Goal: Task Accomplishment & Management: Complete application form

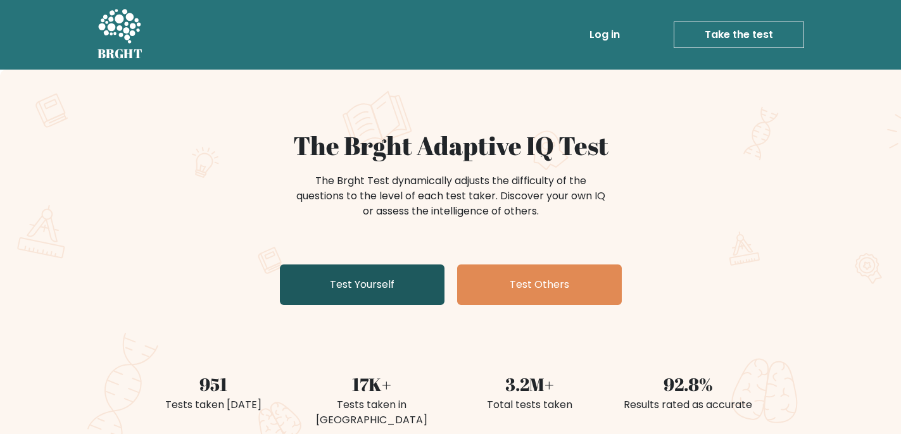
click at [362, 293] on link "Test Yourself" at bounding box center [362, 285] width 165 height 41
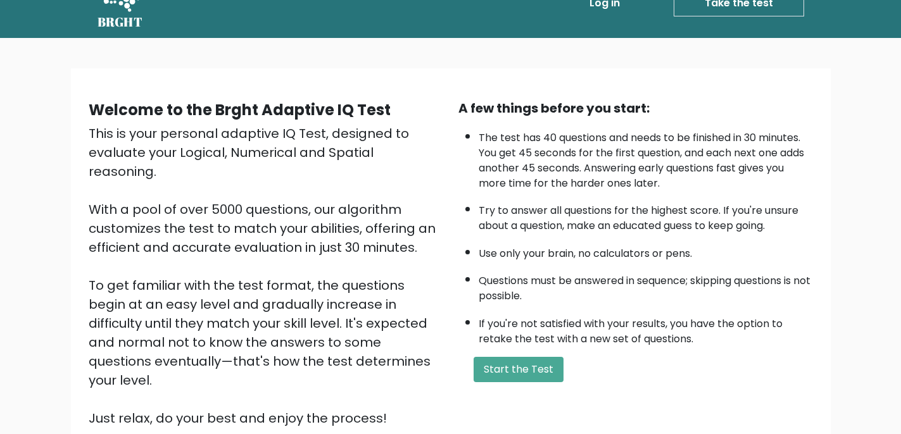
scroll to position [39, 0]
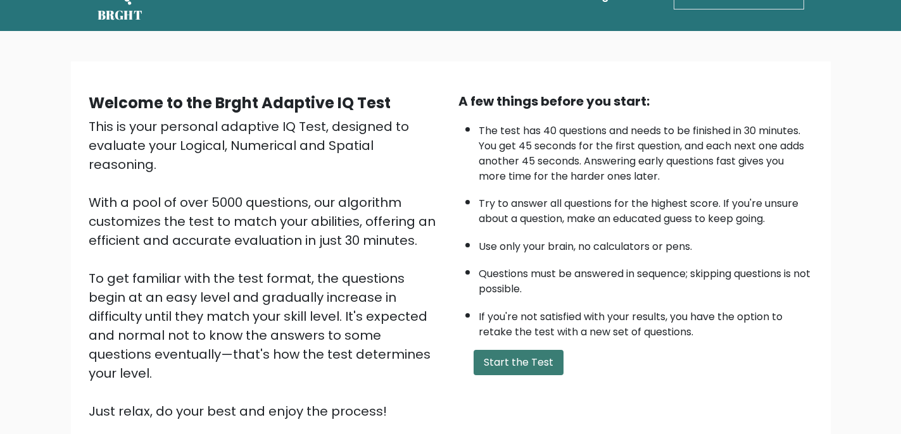
click at [525, 359] on button "Start the Test" at bounding box center [519, 362] width 90 height 25
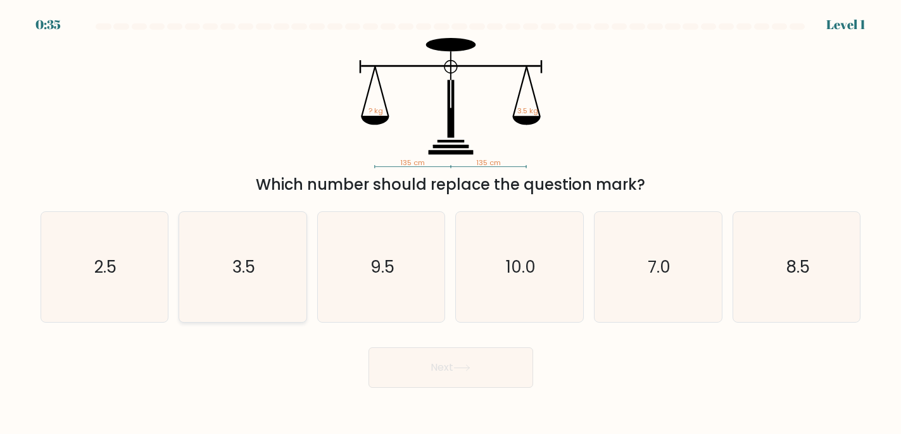
click at [227, 278] on icon "3.5" at bounding box center [242, 267] width 110 height 110
click at [451, 223] on input "b. 3.5" at bounding box center [451, 220] width 1 height 6
radio input "true"
click at [427, 365] on button "Next" at bounding box center [450, 368] width 165 height 41
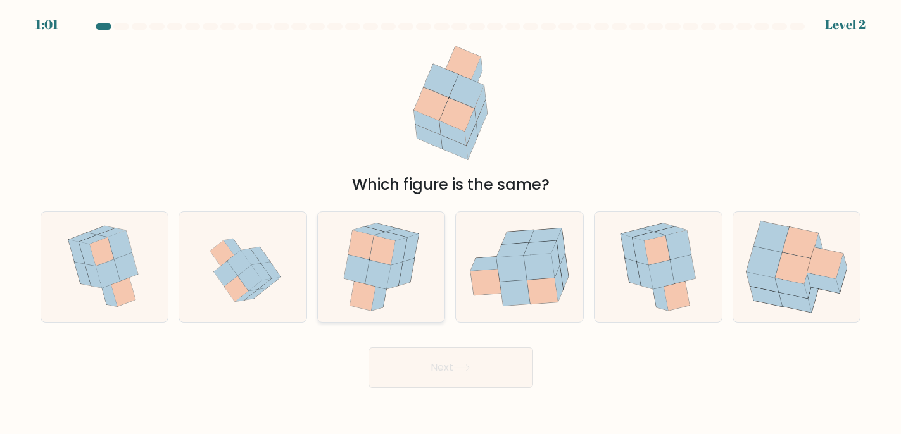
click at [374, 277] on icon at bounding box center [378, 275] width 26 height 30
click at [451, 223] on input "c." at bounding box center [451, 220] width 1 height 6
radio input "true"
click at [436, 362] on button "Next" at bounding box center [450, 368] width 165 height 41
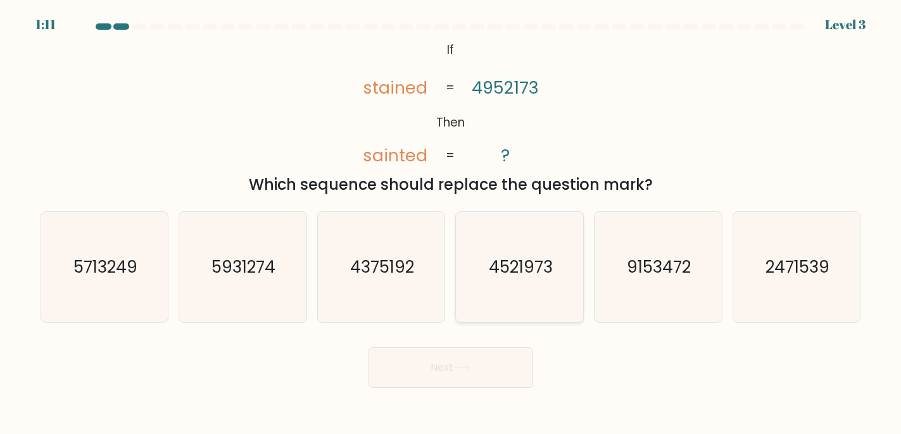
click at [525, 273] on text "4521973" at bounding box center [521, 267] width 64 height 23
click at [451, 223] on input "d. 4521973" at bounding box center [451, 220] width 1 height 6
radio input "true"
click at [456, 363] on button "Next" at bounding box center [450, 368] width 165 height 41
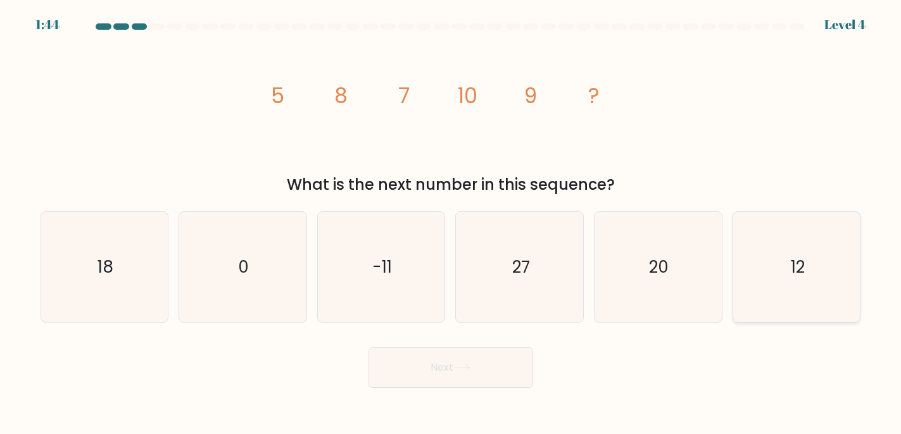
click at [773, 251] on icon "12" at bounding box center [796, 267] width 110 height 110
click at [451, 223] on input "f. 12" at bounding box center [451, 220] width 1 height 6
radio input "true"
click at [493, 372] on button "Next" at bounding box center [450, 368] width 165 height 41
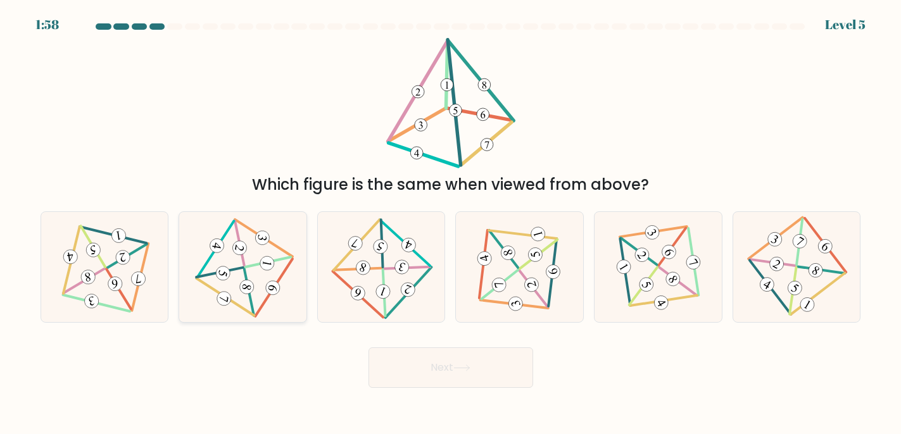
click at [246, 266] on 597 at bounding box center [268, 262] width 46 height 10
click at [451, 223] on input "b." at bounding box center [451, 220] width 1 height 6
radio input "true"
click at [427, 360] on button "Next" at bounding box center [450, 368] width 165 height 41
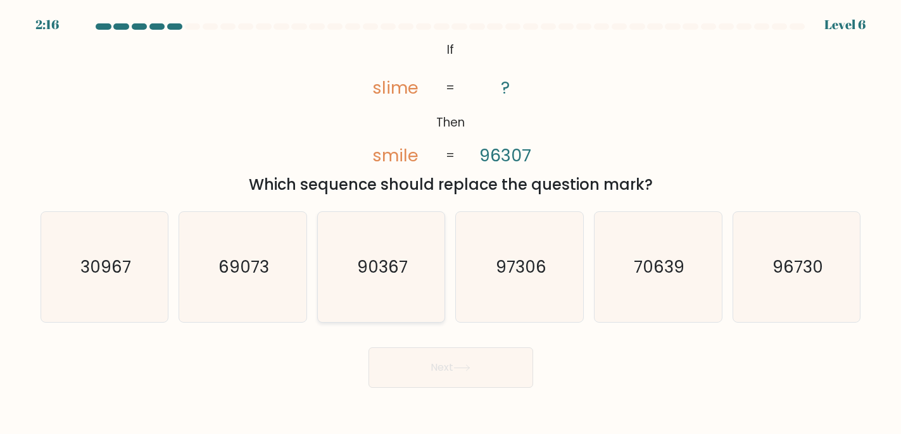
click at [381, 243] on icon "90367" at bounding box center [381, 267] width 110 height 110
click at [451, 223] on input "c. 90367" at bounding box center [451, 220] width 1 height 6
radio input "true"
click at [431, 359] on button "Next" at bounding box center [450, 368] width 165 height 41
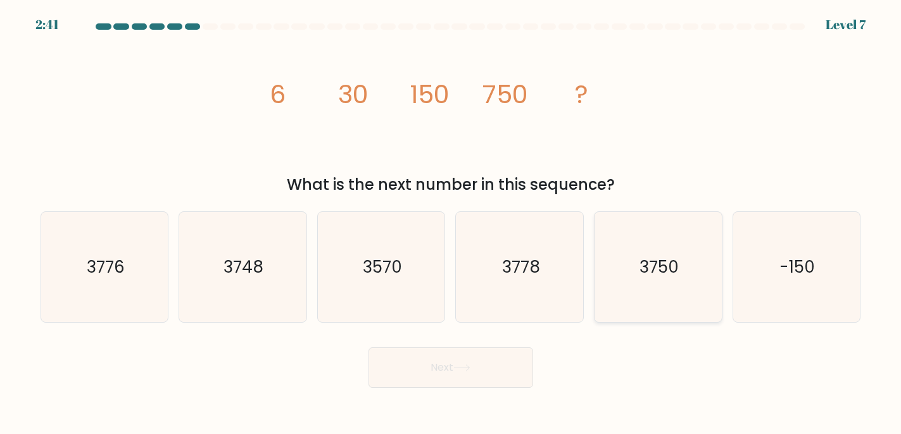
click at [631, 287] on icon "3750" at bounding box center [658, 267] width 110 height 110
click at [451, 223] on input "e. 3750" at bounding box center [451, 220] width 1 height 6
radio input "true"
click at [478, 366] on button "Next" at bounding box center [450, 368] width 165 height 41
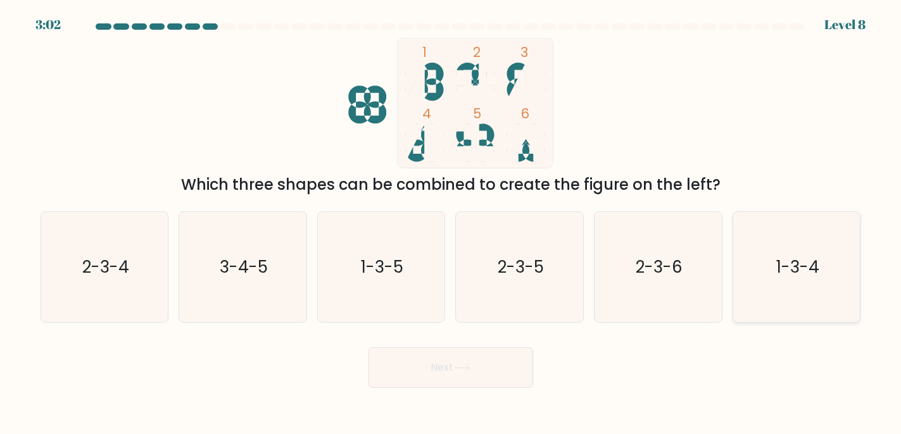
click at [775, 291] on icon "1-3-4" at bounding box center [796, 267] width 110 height 110
click at [451, 223] on input "f. 1-3-4" at bounding box center [451, 220] width 1 height 6
radio input "true"
click at [501, 364] on button "Next" at bounding box center [450, 368] width 165 height 41
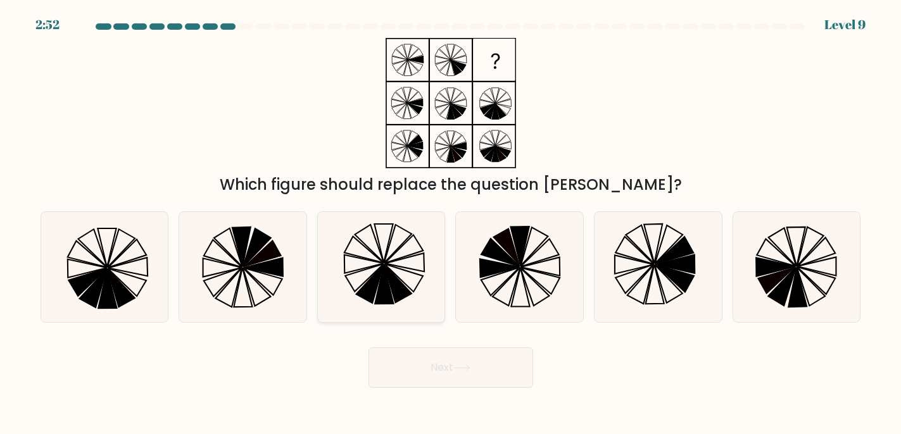
click at [377, 237] on icon at bounding box center [383, 243] width 18 height 39
click at [451, 223] on input "c." at bounding box center [451, 220] width 1 height 6
radio input "true"
click at [439, 363] on button "Next" at bounding box center [450, 368] width 165 height 41
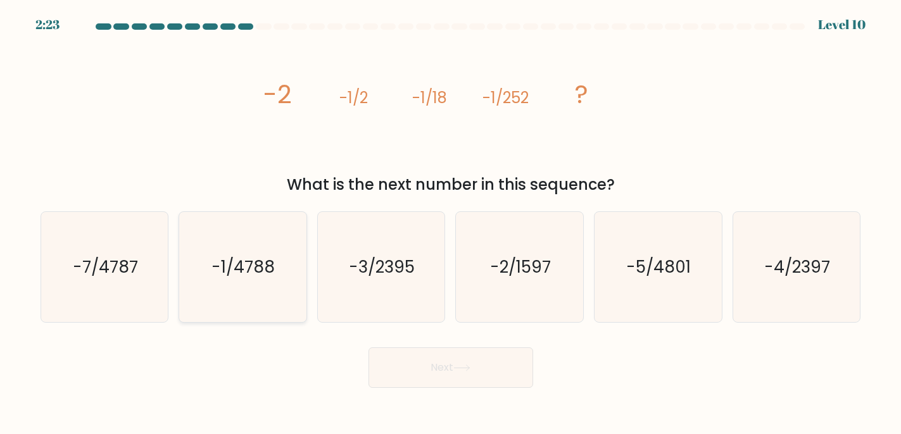
click at [234, 257] on text "-1/4788" at bounding box center [244, 267] width 63 height 23
click at [451, 223] on input "b. -1/4788" at bounding box center [451, 220] width 1 height 6
radio input "true"
click at [445, 369] on button "Next" at bounding box center [450, 368] width 165 height 41
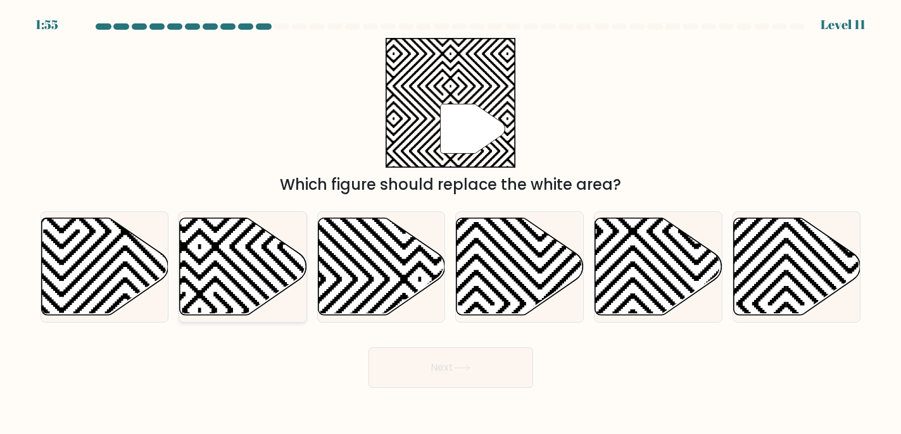
click at [244, 260] on icon at bounding box center [200, 311] width 256 height 256
click at [451, 223] on input "b." at bounding box center [451, 220] width 1 height 6
radio input "true"
click at [389, 368] on button "Next" at bounding box center [450, 368] width 165 height 41
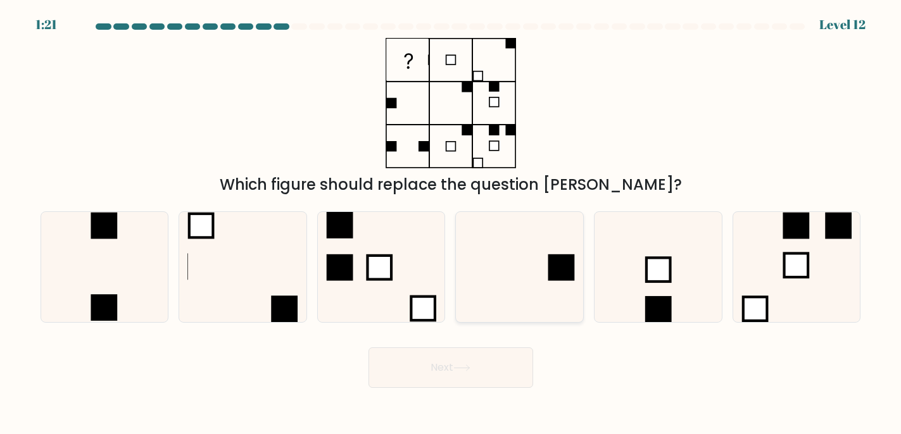
click at [510, 249] on icon at bounding box center [520, 267] width 110 height 110
click at [451, 223] on input "d." at bounding box center [451, 220] width 1 height 6
radio input "true"
click at [468, 380] on button "Next" at bounding box center [450, 368] width 165 height 41
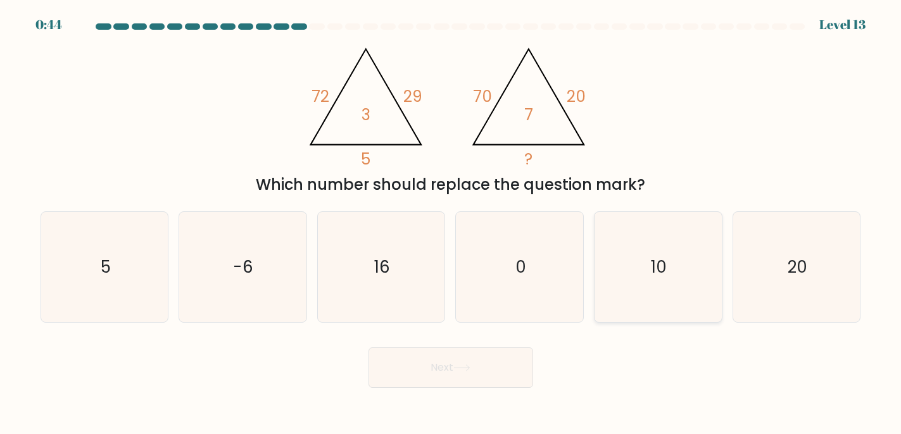
click at [624, 246] on icon "10" at bounding box center [658, 267] width 110 height 110
click at [451, 223] on input "e. 10" at bounding box center [451, 220] width 1 height 6
radio input "true"
click at [497, 368] on button "Next" at bounding box center [450, 368] width 165 height 41
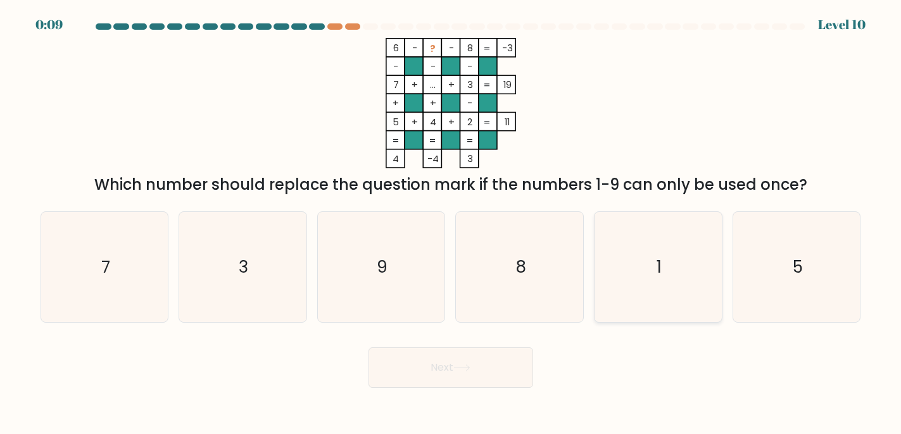
click at [653, 248] on icon "1" at bounding box center [658, 267] width 110 height 110
click at [451, 223] on input "e. 1" at bounding box center [451, 220] width 1 height 6
radio input "true"
click at [460, 367] on icon at bounding box center [461, 368] width 17 height 7
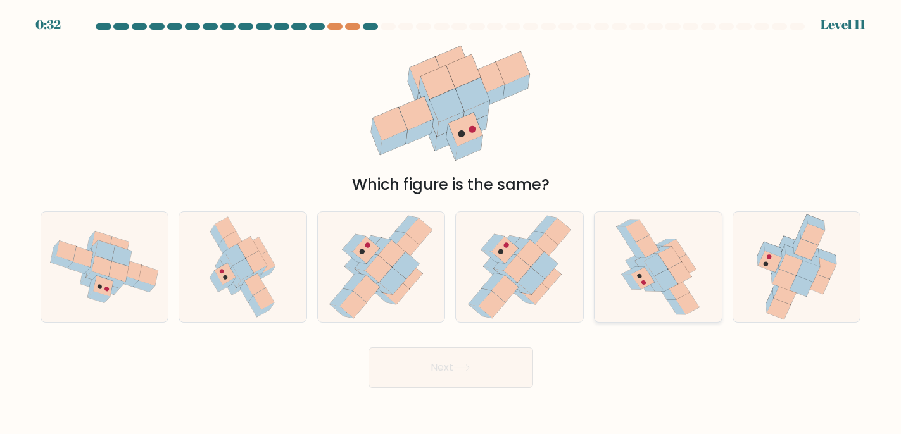
click at [622, 289] on icon at bounding box center [658, 267] width 88 height 110
click at [451, 223] on input "e." at bounding box center [451, 220] width 1 height 6
radio input "true"
click at [469, 368] on icon at bounding box center [461, 368] width 15 height 6
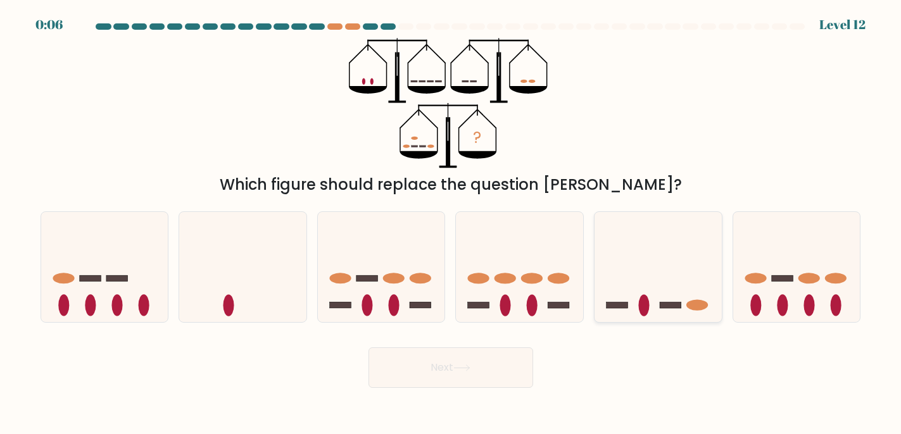
click at [658, 268] on icon at bounding box center [657, 267] width 127 height 105
click at [451, 223] on input "e." at bounding box center [451, 220] width 1 height 6
radio input "true"
click at [496, 363] on button "Next" at bounding box center [450, 368] width 165 height 41
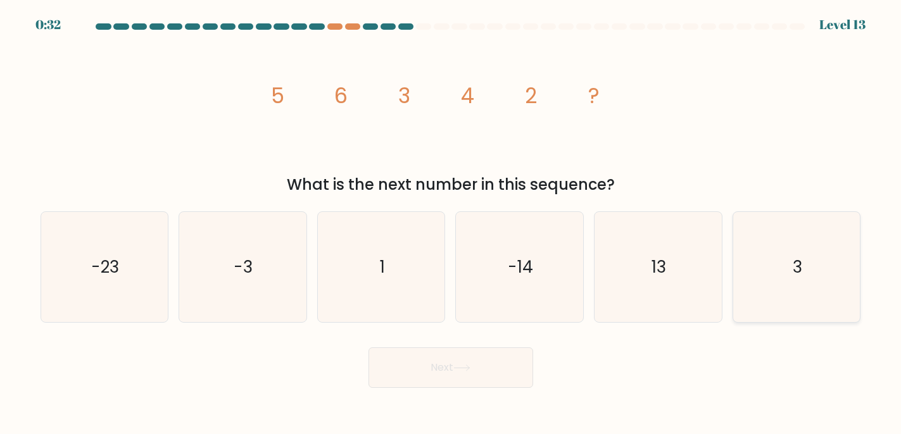
click at [753, 281] on icon "3" at bounding box center [796, 267] width 110 height 110
click at [451, 223] on input "f. 3" at bounding box center [451, 220] width 1 height 6
radio input "true"
click at [502, 367] on button "Next" at bounding box center [450, 368] width 165 height 41
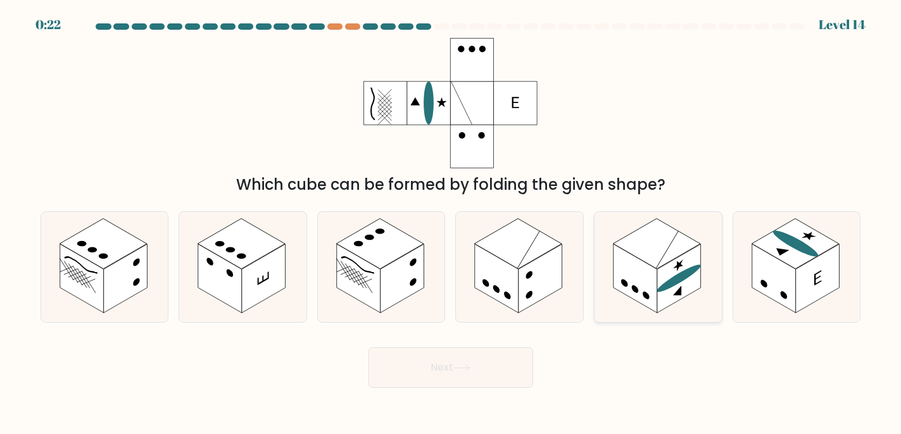
click at [633, 288] on circle at bounding box center [635, 289] width 6 height 11
click at [451, 223] on input "e." at bounding box center [451, 220] width 1 height 6
radio input "true"
click at [463, 363] on button "Next" at bounding box center [450, 368] width 165 height 41
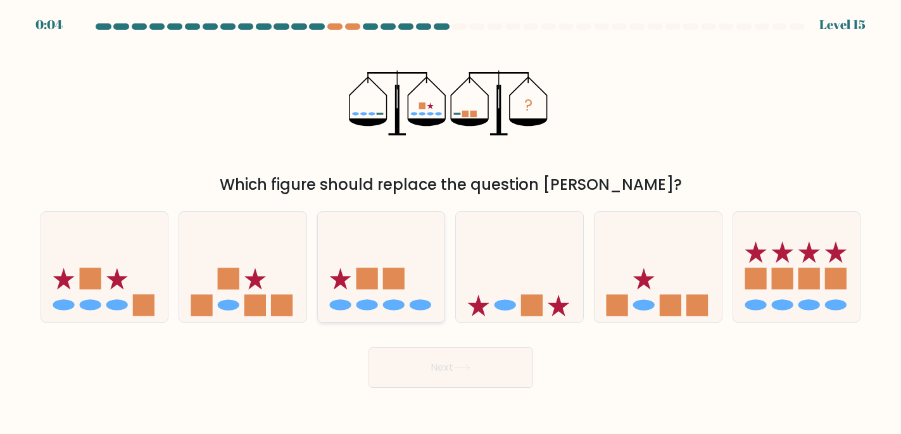
click at [412, 276] on icon at bounding box center [381, 267] width 127 height 105
click at [451, 223] on input "c." at bounding box center [451, 220] width 1 height 6
radio input "true"
click at [453, 362] on button "Next" at bounding box center [450, 368] width 165 height 41
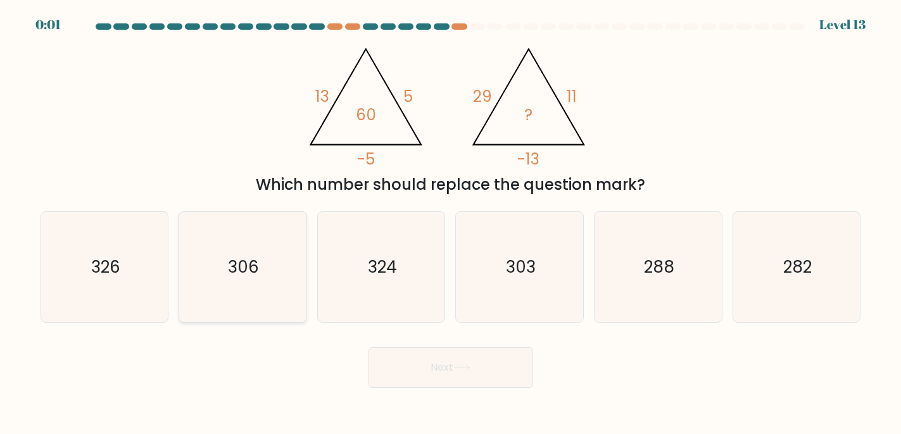
click at [247, 280] on icon "306" at bounding box center [242, 267] width 110 height 110
click at [451, 223] on input "b. 306" at bounding box center [451, 220] width 1 height 6
radio input "true"
click at [474, 359] on button "Next" at bounding box center [450, 368] width 165 height 41
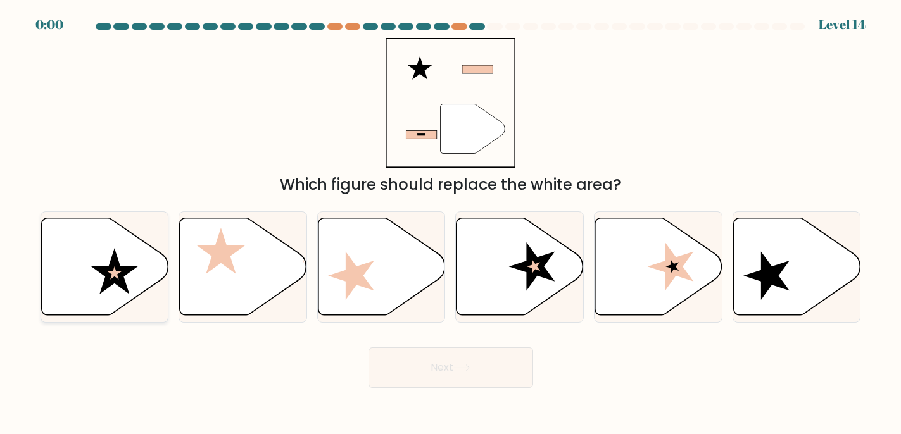
click at [89, 292] on icon at bounding box center [104, 266] width 127 height 97
click at [451, 223] on input "a." at bounding box center [451, 220] width 1 height 6
radio input "true"
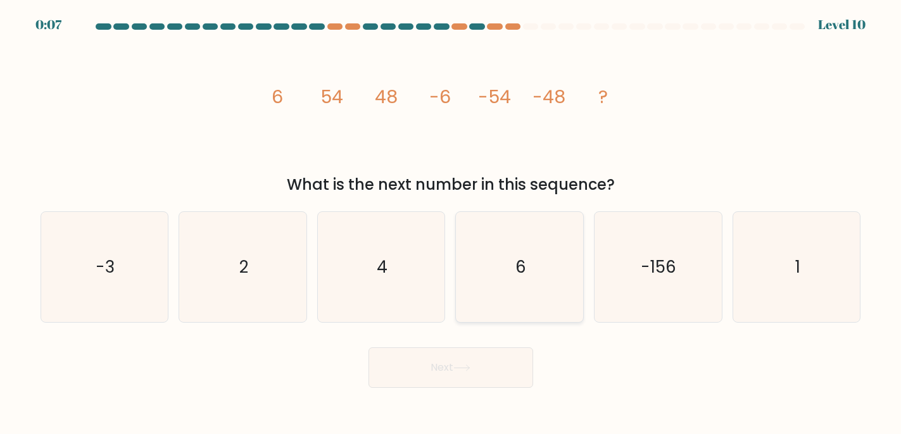
click at [524, 260] on text "6" at bounding box center [520, 267] width 11 height 23
click at [451, 223] on input "d. 6" at bounding box center [451, 220] width 1 height 6
radio input "true"
click at [460, 364] on button "Next" at bounding box center [450, 368] width 165 height 41
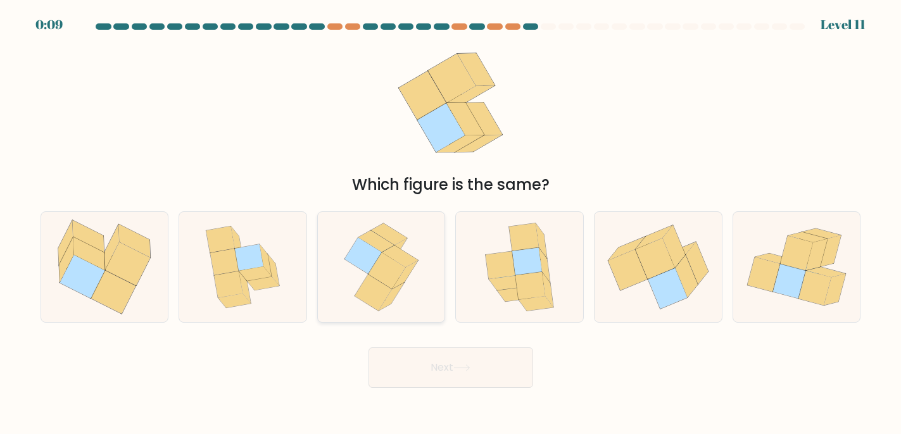
click at [370, 281] on icon at bounding box center [373, 293] width 37 height 36
click at [451, 223] on input "c." at bounding box center [451, 220] width 1 height 6
radio input "true"
click at [408, 360] on button "Next" at bounding box center [450, 368] width 165 height 41
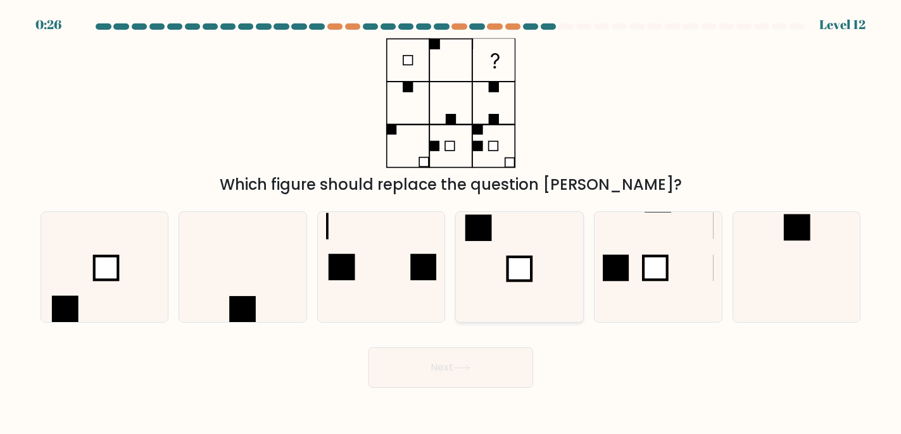
click at [513, 268] on rect at bounding box center [519, 269] width 24 height 24
click at [451, 223] on input "d." at bounding box center [451, 220] width 1 height 6
radio input "true"
click at [438, 369] on button "Next" at bounding box center [450, 368] width 165 height 41
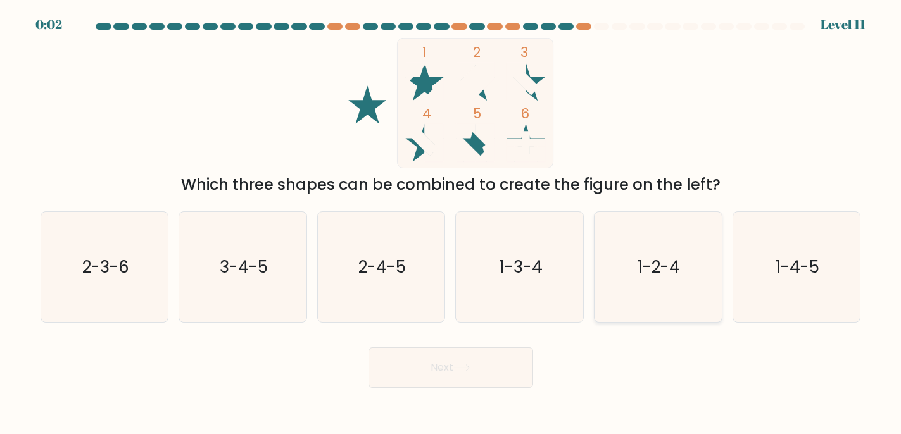
click at [627, 275] on icon "1-2-4" at bounding box center [658, 267] width 110 height 110
click at [451, 223] on input "e. 1-2-4" at bounding box center [451, 220] width 1 height 6
radio input "true"
click at [444, 366] on button "Next" at bounding box center [450, 368] width 165 height 41
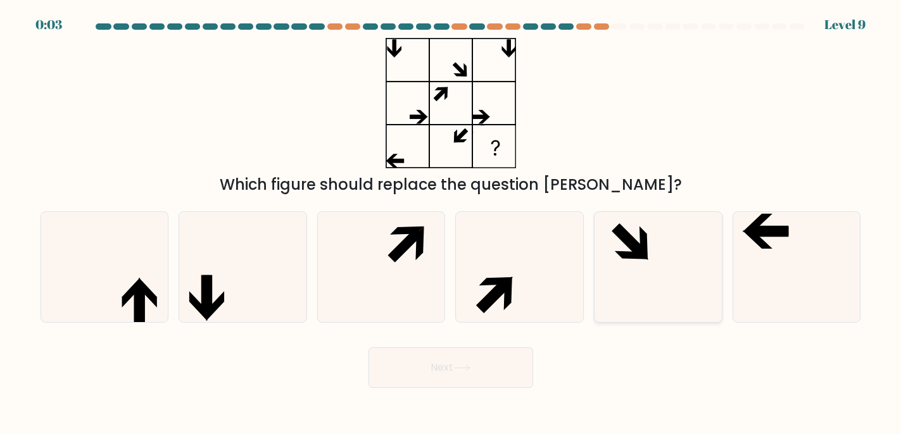
click at [638, 286] on icon at bounding box center [658, 267] width 110 height 110
click at [451, 223] on input "e." at bounding box center [451, 220] width 1 height 6
radio input "true"
click at [468, 383] on button "Next" at bounding box center [450, 368] width 165 height 41
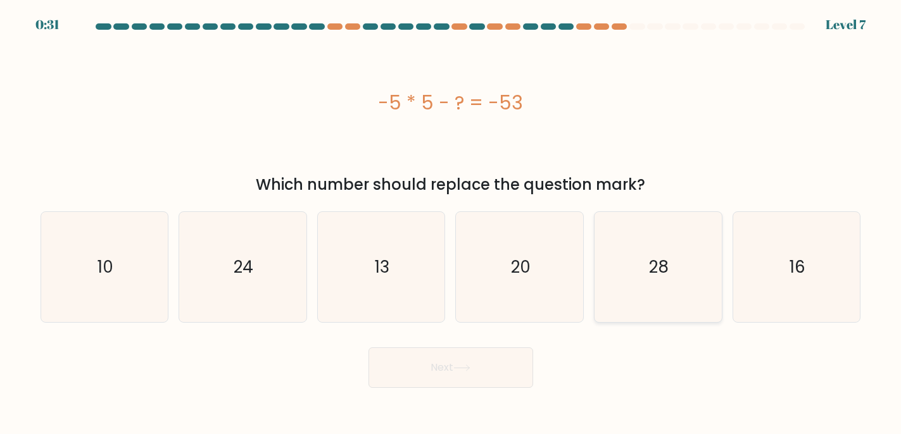
click at [641, 273] on icon "28" at bounding box center [658, 267] width 110 height 110
click at [451, 223] on input "e. 28" at bounding box center [451, 220] width 1 height 6
radio input "true"
click at [456, 365] on button "Next" at bounding box center [450, 368] width 165 height 41
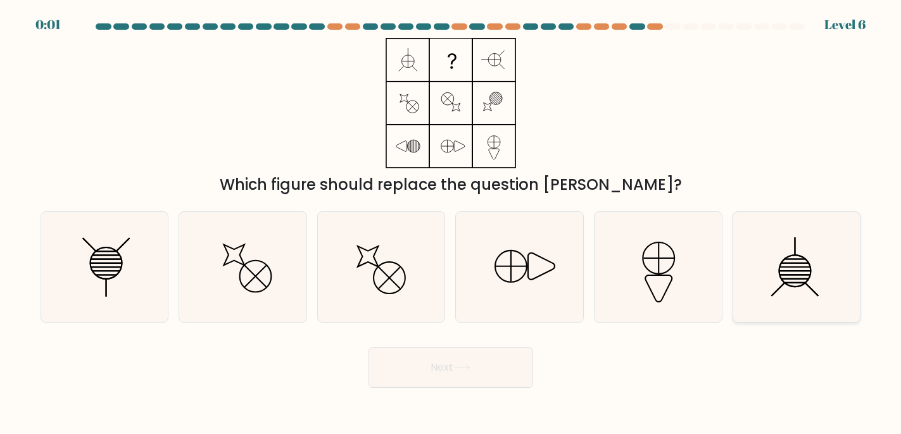
click at [789, 259] on line at bounding box center [794, 259] width 21 height 0
click at [451, 223] on input "f." at bounding box center [451, 220] width 1 height 6
radio input "true"
click at [500, 365] on div "Next" at bounding box center [451, 363] width 836 height 50
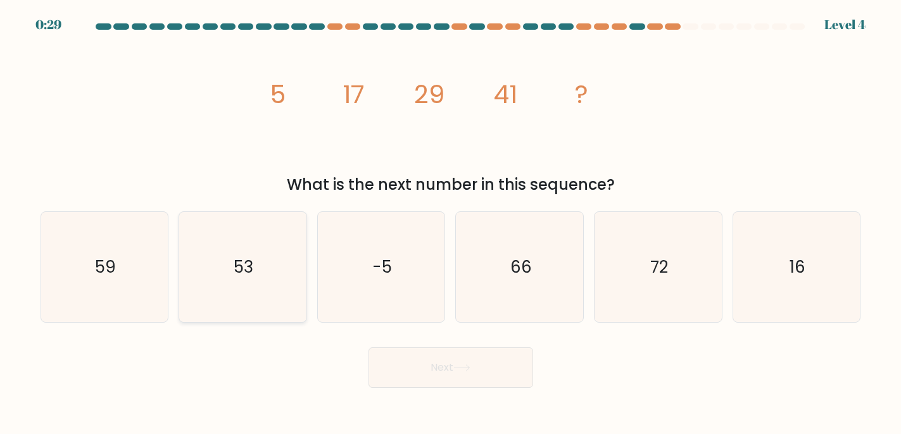
click at [224, 261] on icon "53" at bounding box center [242, 267] width 110 height 110
click at [451, 223] on input "b. 53" at bounding box center [451, 220] width 1 height 6
radio input "true"
click at [415, 374] on button "Next" at bounding box center [450, 368] width 165 height 41
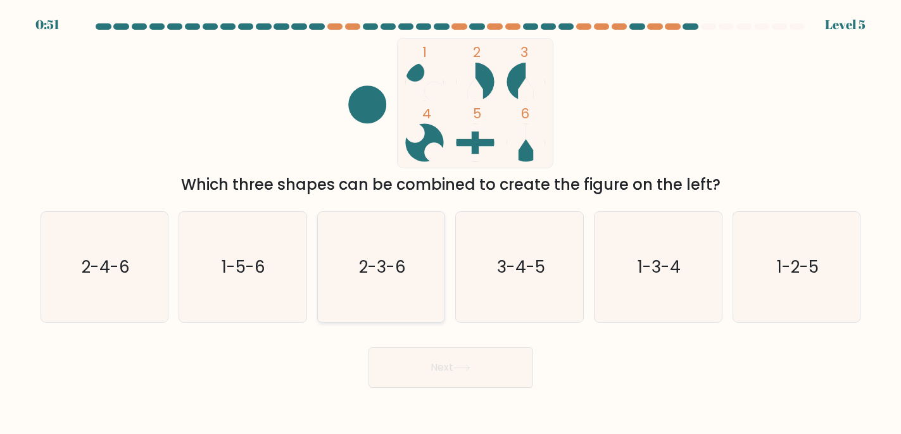
click at [370, 276] on text "2-3-6" at bounding box center [382, 267] width 47 height 23
click at [451, 223] on input "c. 2-3-6" at bounding box center [451, 220] width 1 height 6
radio input "true"
click at [429, 374] on button "Next" at bounding box center [450, 368] width 165 height 41
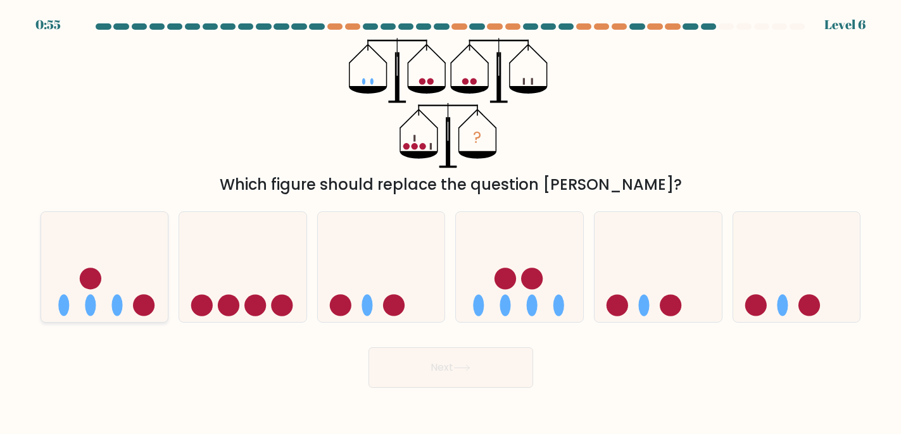
click at [129, 259] on icon at bounding box center [104, 267] width 127 height 105
click at [451, 223] on input "a." at bounding box center [451, 220] width 1 height 6
radio input "true"
click at [408, 357] on button "Next" at bounding box center [450, 368] width 165 height 41
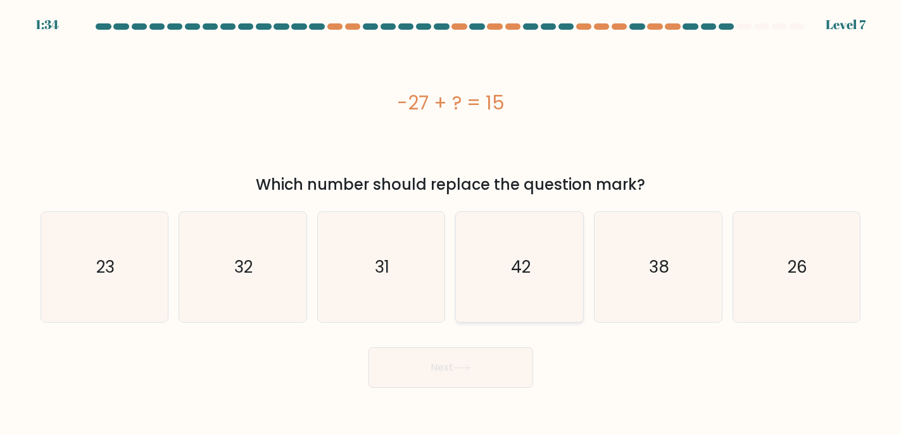
click at [482, 294] on icon "42" at bounding box center [520, 267] width 110 height 110
click at [451, 223] on input "d. 42" at bounding box center [451, 220] width 1 height 6
radio input "true"
click at [444, 370] on button "Next" at bounding box center [450, 368] width 165 height 41
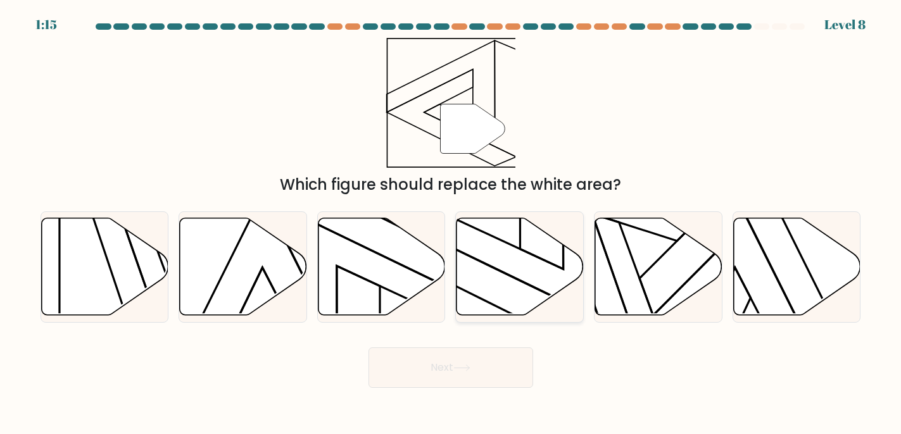
click at [487, 269] on icon at bounding box center [519, 266] width 127 height 97
click at [451, 223] on input "d." at bounding box center [451, 220] width 1 height 6
radio input "true"
click at [456, 356] on button "Next" at bounding box center [450, 368] width 165 height 41
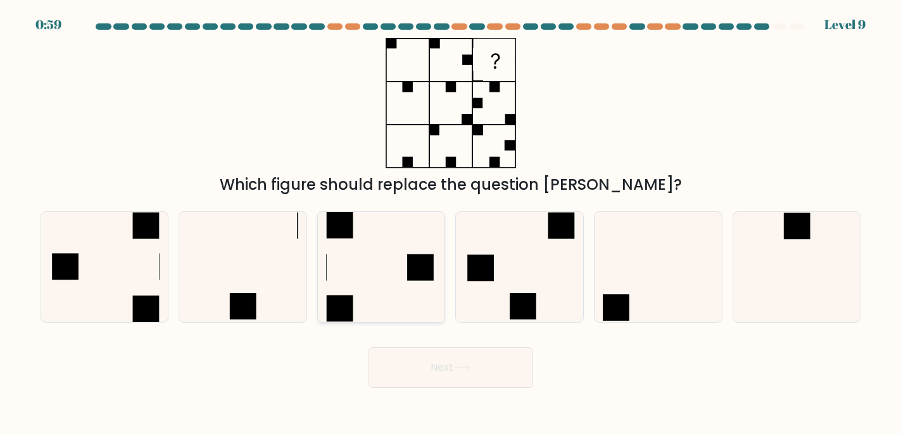
click at [376, 296] on icon at bounding box center [381, 267] width 110 height 110
click at [451, 223] on input "c." at bounding box center [451, 220] width 1 height 6
radio input "true"
click at [408, 372] on button "Next" at bounding box center [450, 368] width 165 height 41
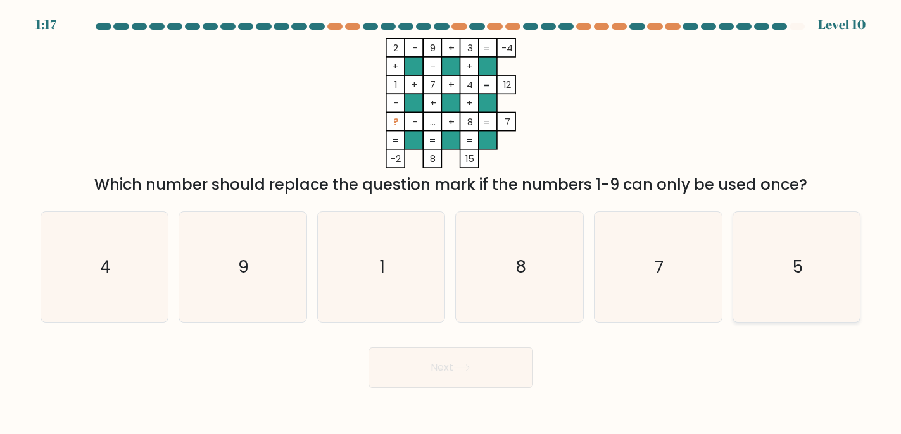
click at [770, 229] on icon "5" at bounding box center [796, 267] width 110 height 110
click at [451, 223] on input "f. 5" at bounding box center [451, 220] width 1 height 6
radio input "true"
click at [475, 363] on button "Next" at bounding box center [450, 368] width 165 height 41
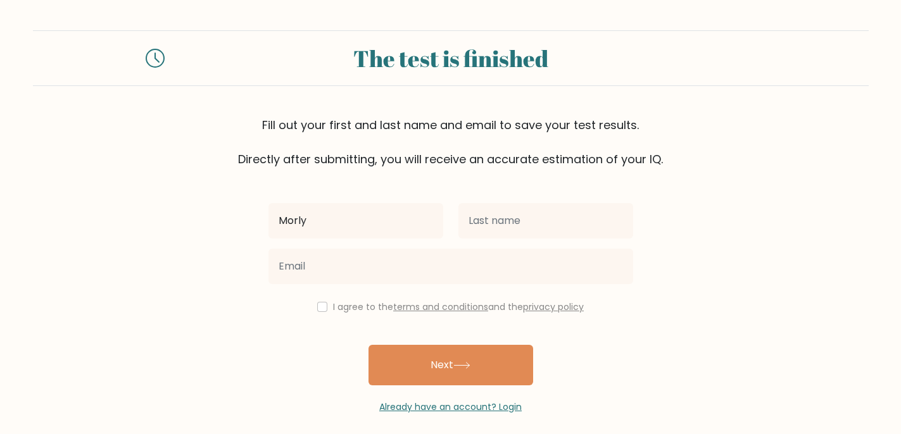
type input "Morly"
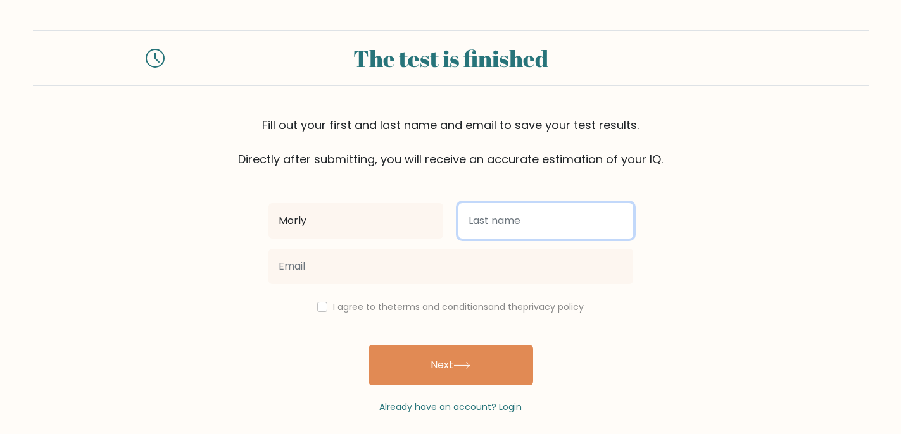
click at [537, 217] on input "text" at bounding box center [545, 220] width 175 height 35
type input "[PERSON_NAME]"
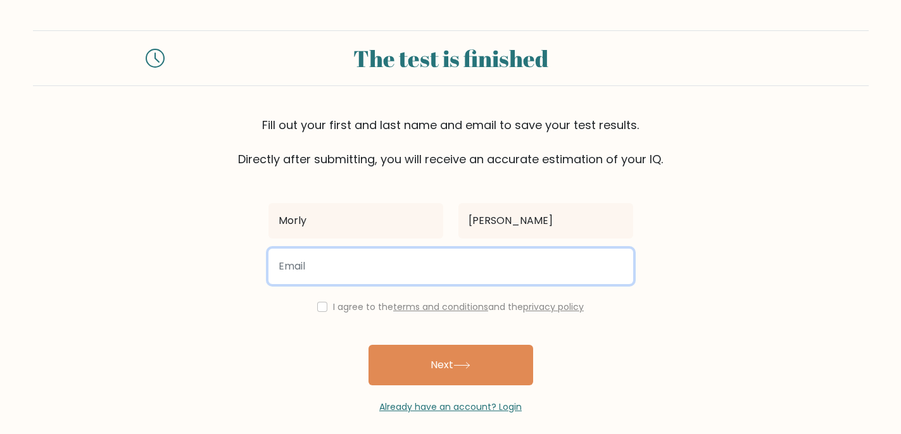
click at [406, 268] on input "email" at bounding box center [450, 266] width 365 height 35
type input "[EMAIL_ADDRESS][PERSON_NAME][DOMAIN_NAME]"
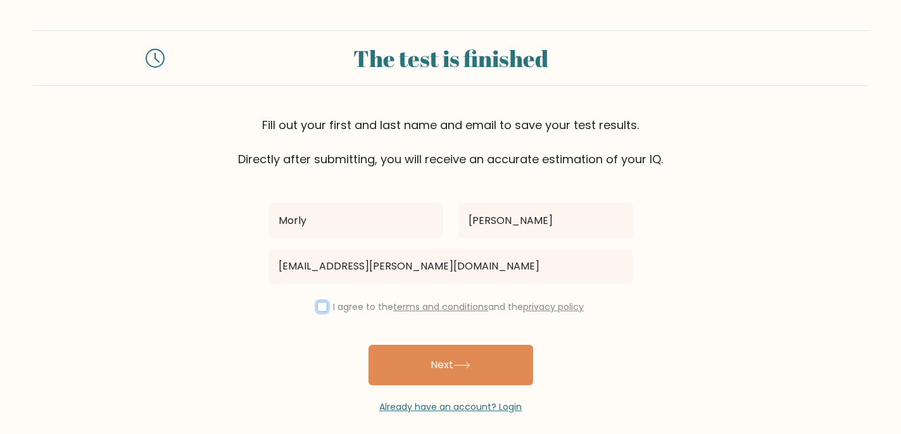
click at [317, 305] on input "checkbox" at bounding box center [322, 307] width 10 height 10
checkbox input "true"
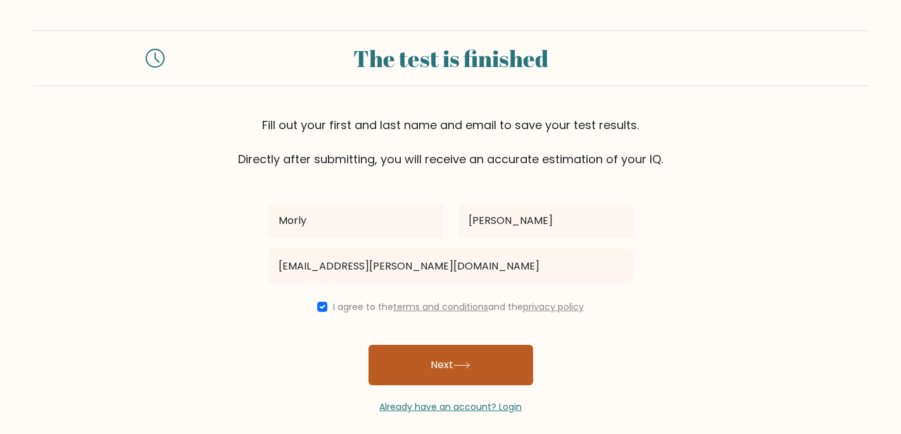
click at [391, 355] on button "Next" at bounding box center [450, 365] width 165 height 41
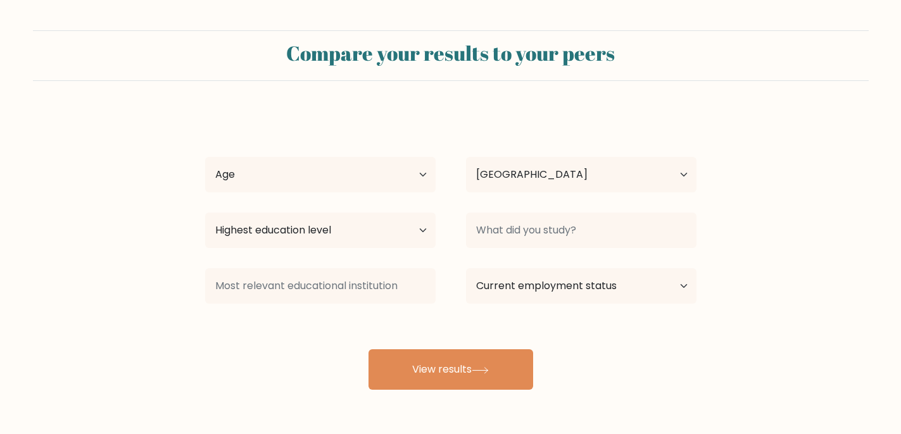
select select "NL"
click at [401, 177] on select "Age Under [DEMOGRAPHIC_DATA] [DEMOGRAPHIC_DATA] [DEMOGRAPHIC_DATA] [DEMOGRAPHIC…" at bounding box center [320, 174] width 230 height 35
select select "45_54"
click at [205, 157] on select "Age Under [DEMOGRAPHIC_DATA] [DEMOGRAPHIC_DATA] [DEMOGRAPHIC_DATA] [DEMOGRAPHIC…" at bounding box center [320, 174] width 230 height 35
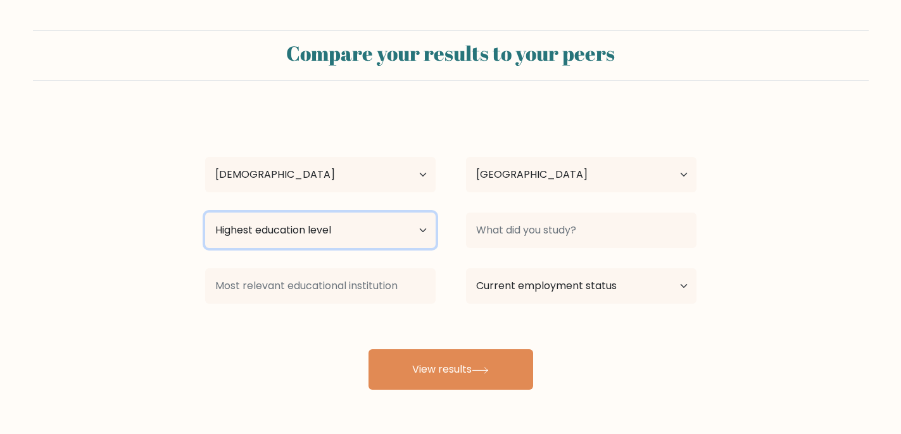
click at [411, 239] on select "Highest education level No schooling Primary Lower Secondary Upper Secondary Oc…" at bounding box center [320, 230] width 230 height 35
select select "masters_degree"
click at [205, 213] on select "Highest education level No schooling Primary Lower Secondary Upper Secondary Oc…" at bounding box center [320, 230] width 230 height 35
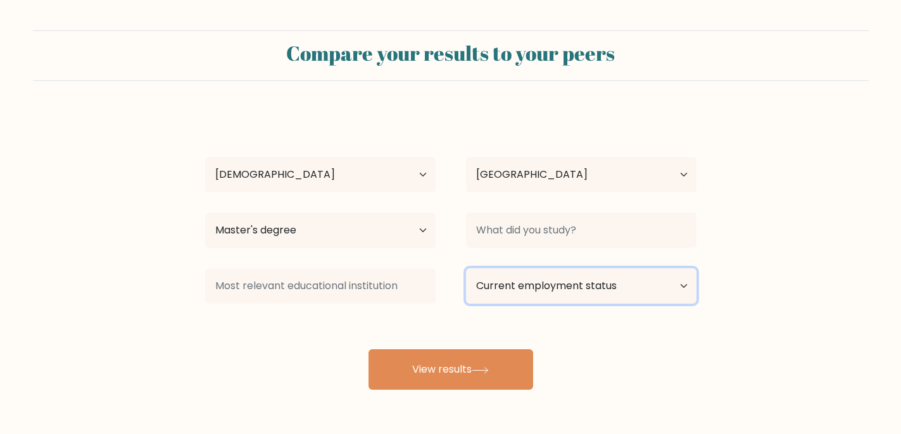
click at [564, 298] on select "Current employment status Employed Student Retired Other / prefer not to answer" at bounding box center [581, 285] width 230 height 35
select select "employed"
click at [466, 268] on select "Current employment status Employed Student Retired Other / prefer not to answer" at bounding box center [581, 285] width 230 height 35
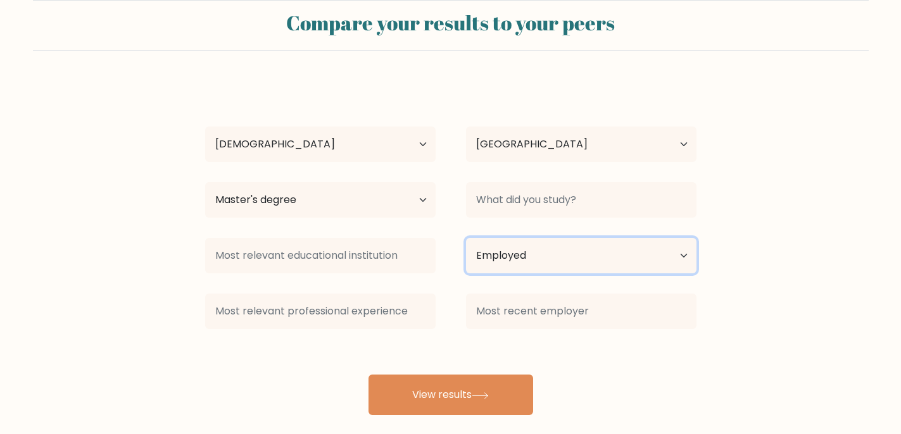
scroll to position [46, 0]
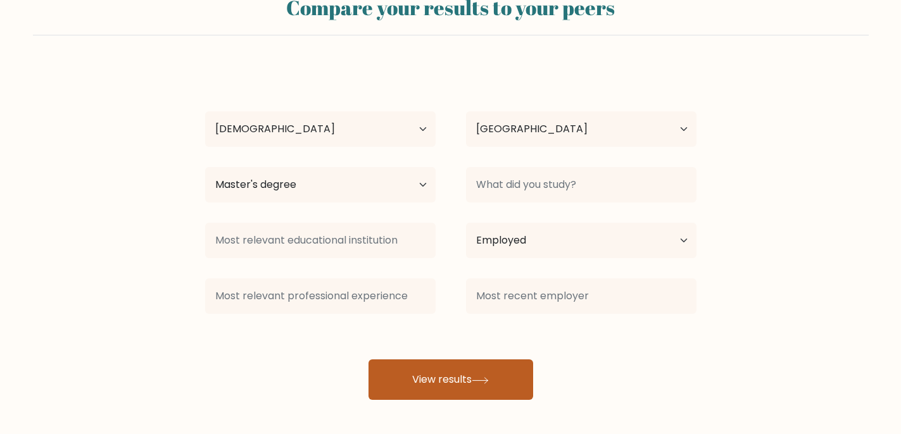
click at [446, 377] on button "View results" at bounding box center [450, 380] width 165 height 41
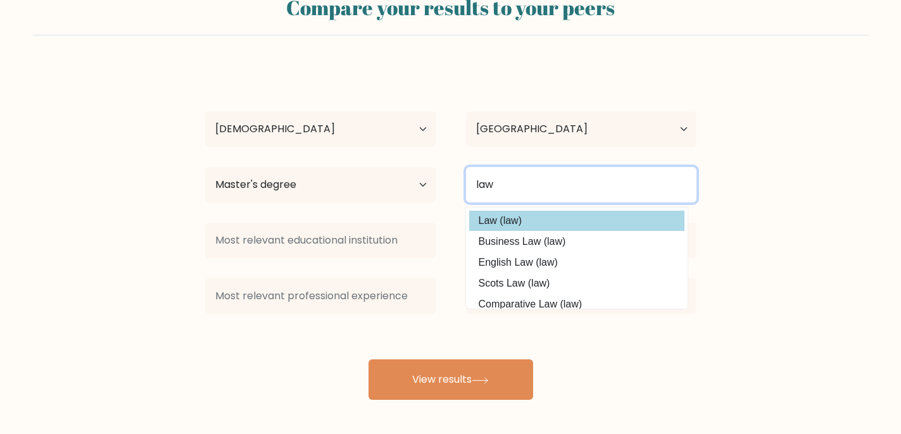
type input "law"
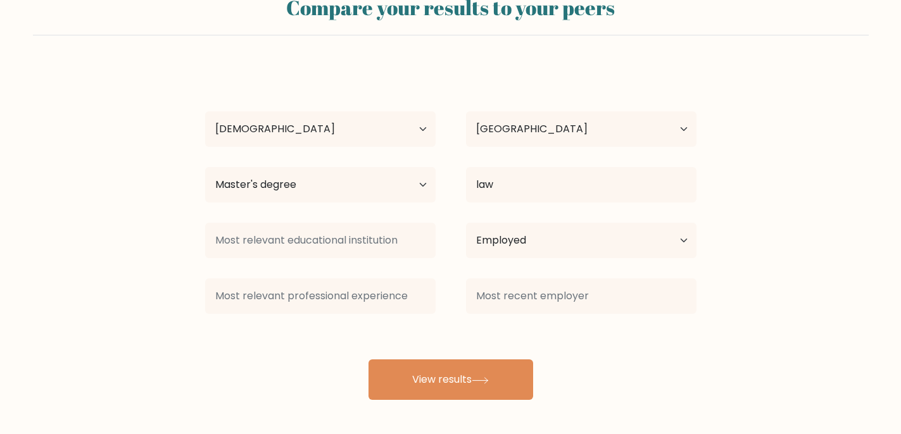
click at [530, 218] on div "[PERSON_NAME] Age Under [DEMOGRAPHIC_DATA] [DEMOGRAPHIC_DATA] [DEMOGRAPHIC_DATA…" at bounding box center [451, 233] width 506 height 334
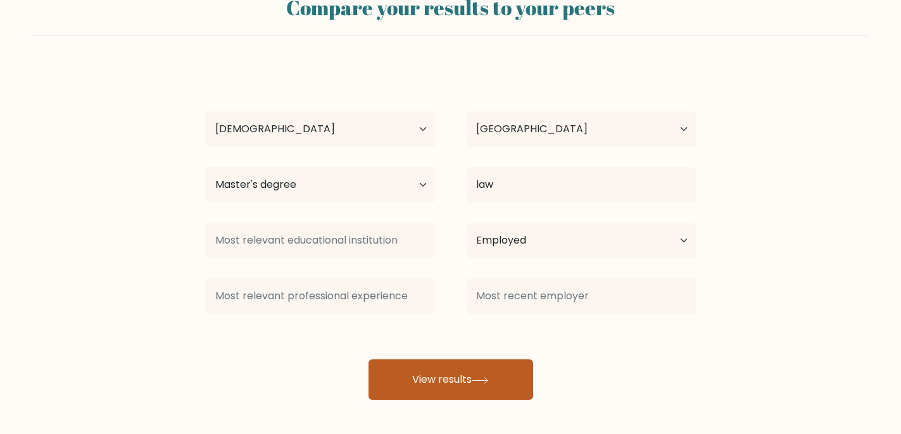
click at [440, 396] on button "View results" at bounding box center [450, 380] width 165 height 41
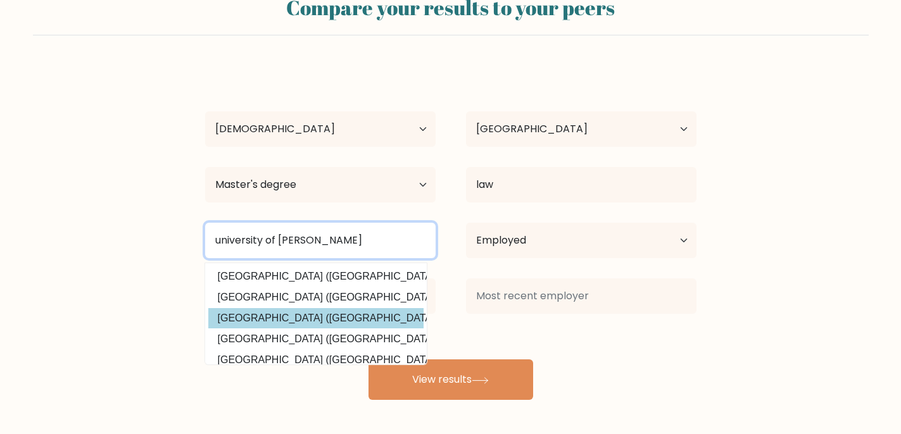
type input "university of [PERSON_NAME]"
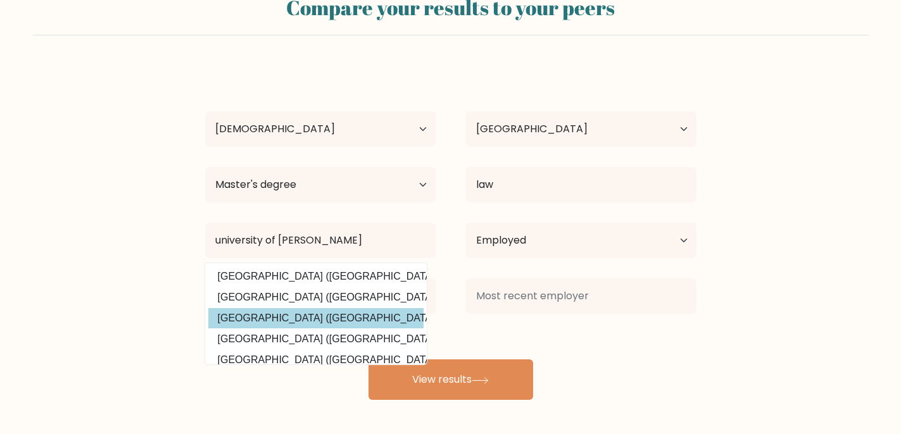
click at [357, 316] on div "[PERSON_NAME] Age Under [DEMOGRAPHIC_DATA] [DEMOGRAPHIC_DATA] [DEMOGRAPHIC_DATA…" at bounding box center [451, 233] width 506 height 334
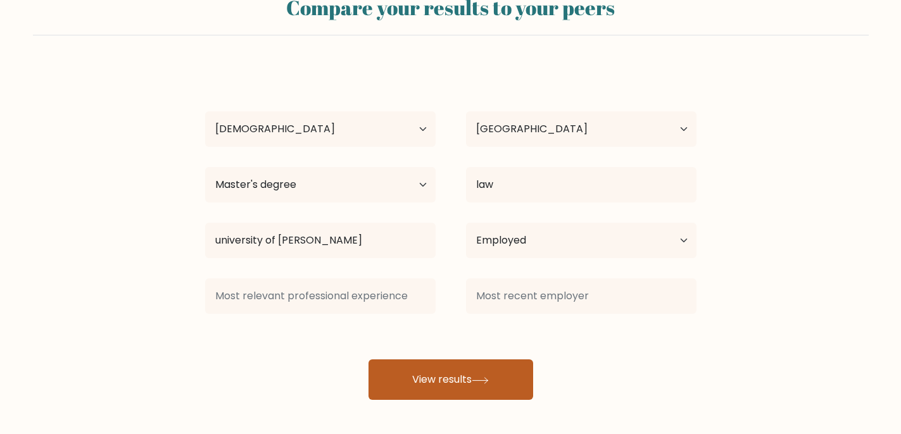
click at [429, 370] on button "View results" at bounding box center [450, 380] width 165 height 41
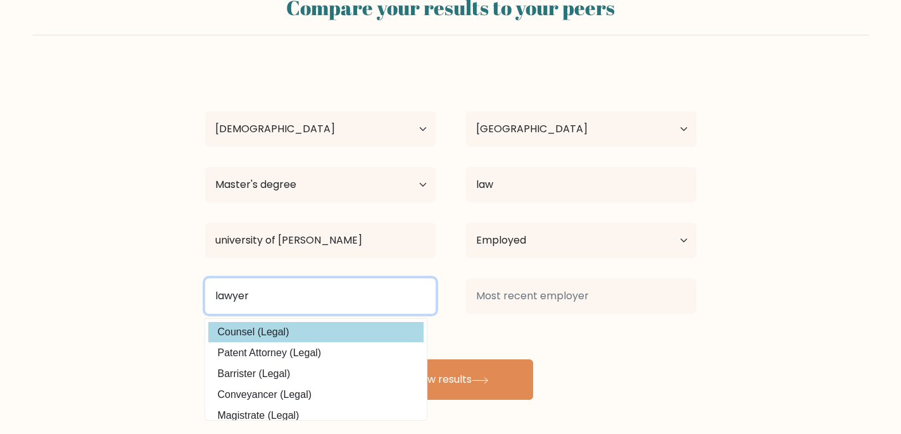
type input "lawyer"
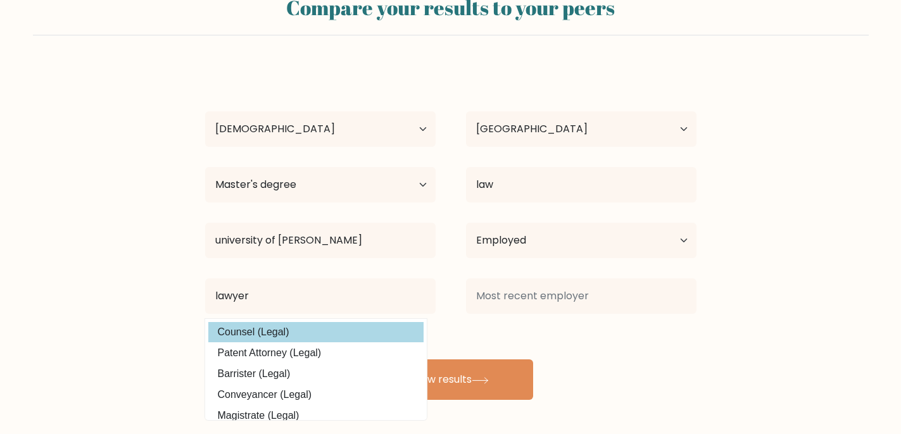
click at [318, 330] on div "[PERSON_NAME] Age Under [DEMOGRAPHIC_DATA] [DEMOGRAPHIC_DATA] [DEMOGRAPHIC_DATA…" at bounding box center [451, 233] width 506 height 334
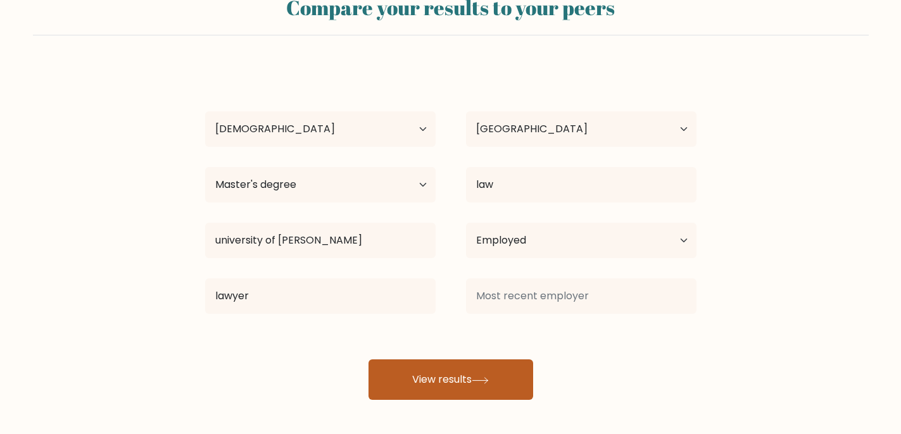
click at [467, 374] on button "View results" at bounding box center [450, 380] width 165 height 41
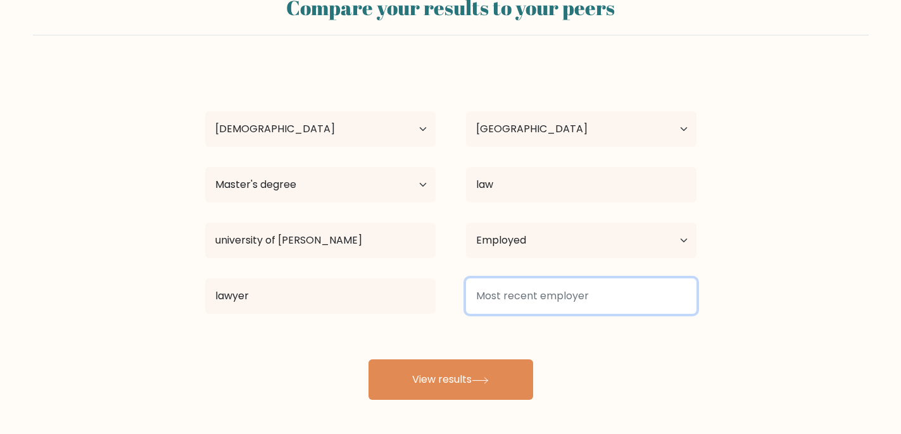
click at [548, 299] on input at bounding box center [581, 296] width 230 height 35
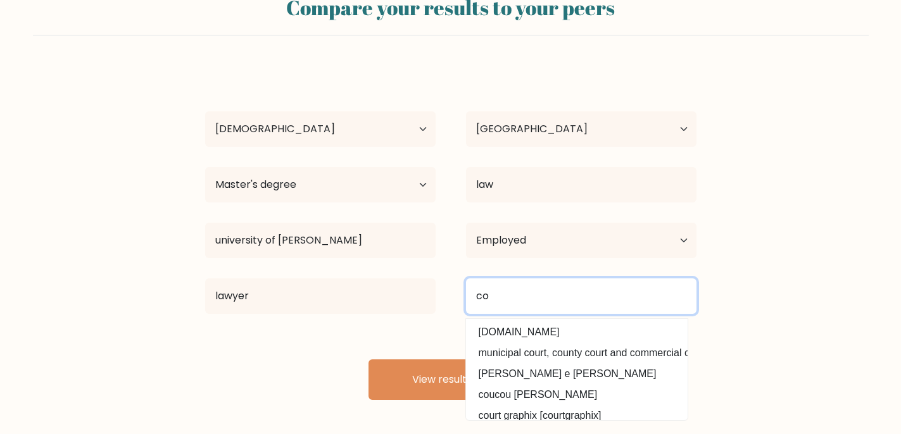
type input "c"
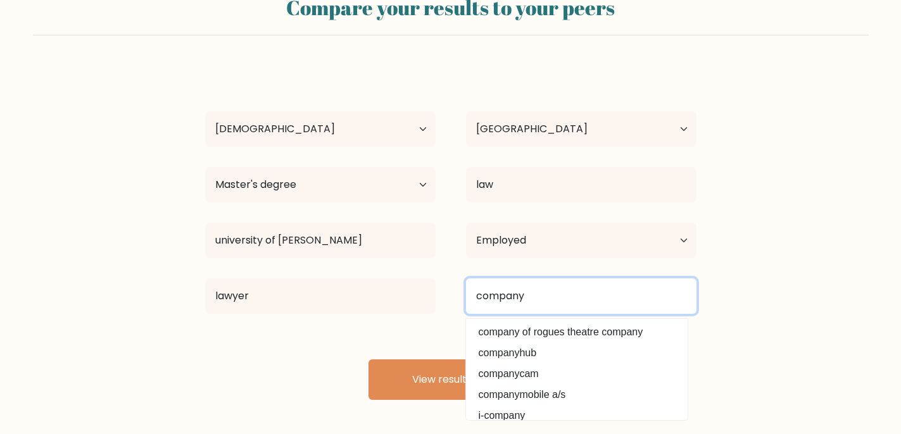
type input "company"
click at [368, 360] on button "View results" at bounding box center [450, 380] width 165 height 41
